Goal: Navigation & Orientation: Find specific page/section

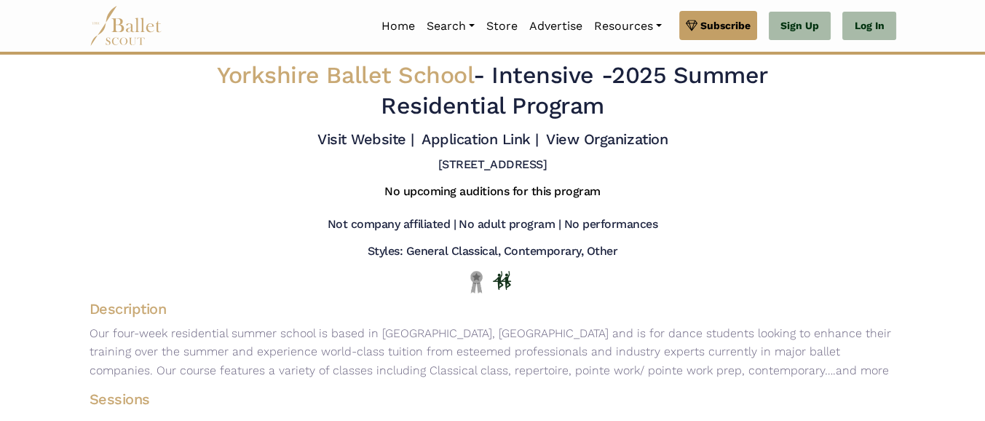
drag, startPoint x: 930, startPoint y: 83, endPoint x: 598, endPoint y: -3, distance: 342.2
click at [598, 0] on html "Premium Feature Make this audition season count. Upgrade to premium for access …" at bounding box center [492, 358] width 985 height 716
click at [403, 26] on link "Home" at bounding box center [398, 26] width 45 height 31
